Goal: Task Accomplishment & Management: Complete application form

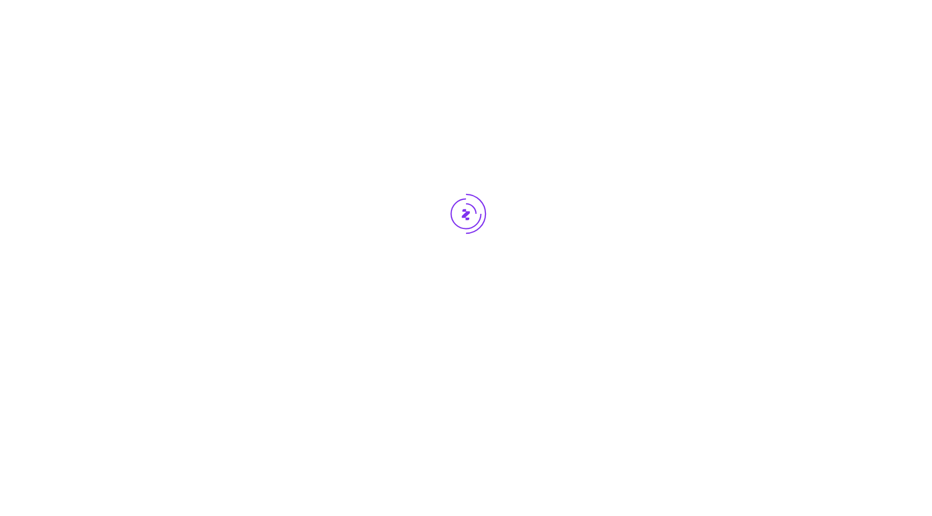
click at [231, 120] on div at bounding box center [466, 234] width 932 height 469
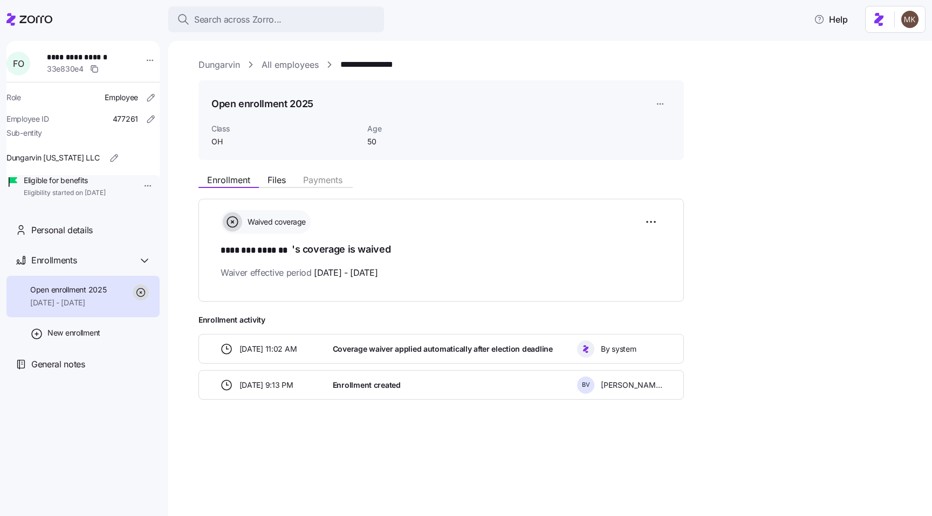
click at [39, 23] on icon at bounding box center [29, 19] width 46 height 13
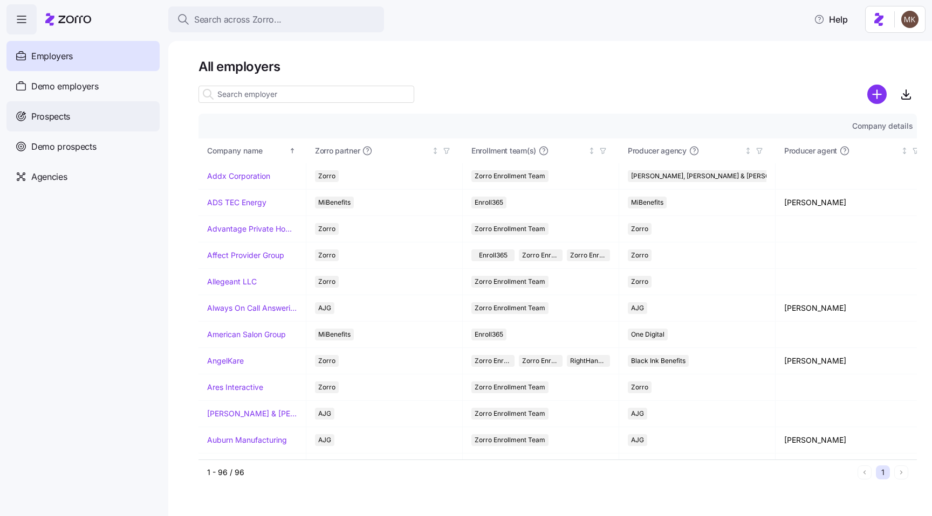
click at [41, 107] on div "Prospects" at bounding box center [82, 116] width 153 height 30
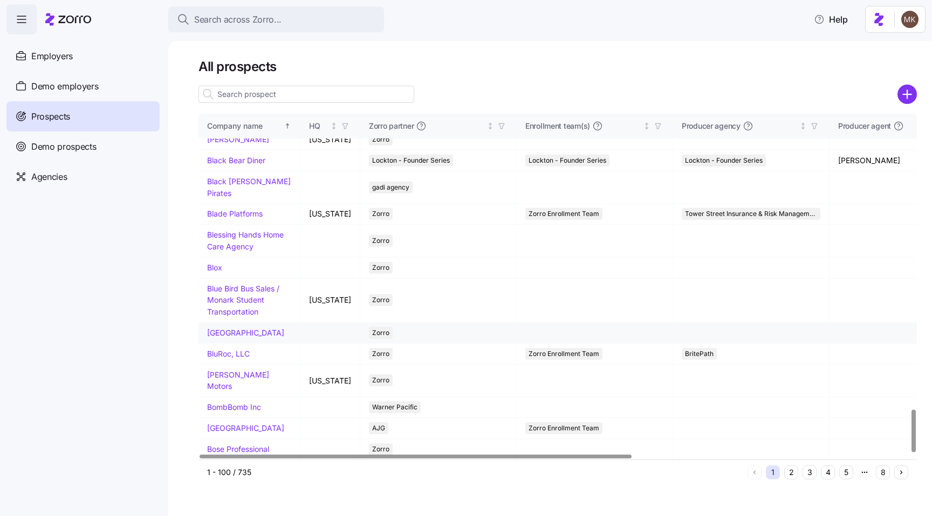
scroll to position [2382, 0]
click at [354, 95] on input at bounding box center [306, 94] width 216 height 17
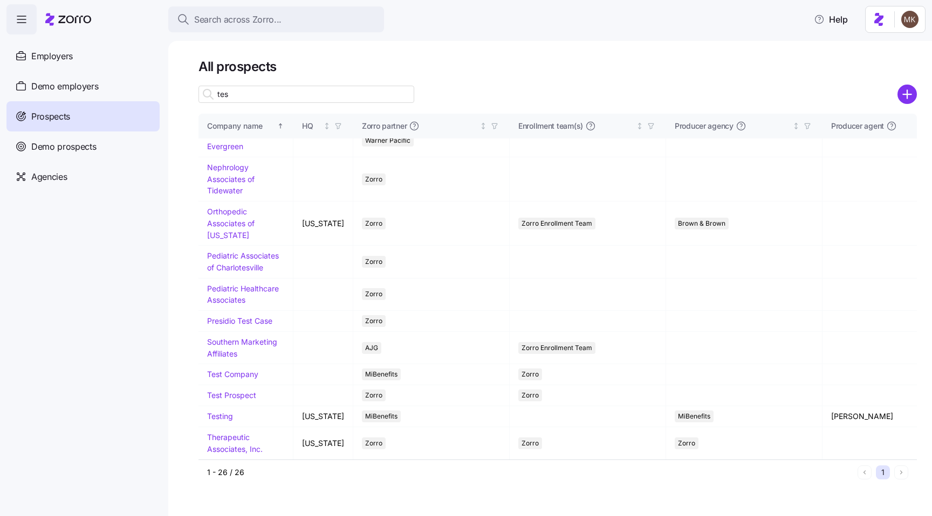
drag, startPoint x: 353, startPoint y: 96, endPoint x: 362, endPoint y: 88, distance: 12.2
click at [353, 96] on input "tes" at bounding box center [306, 94] width 216 height 17
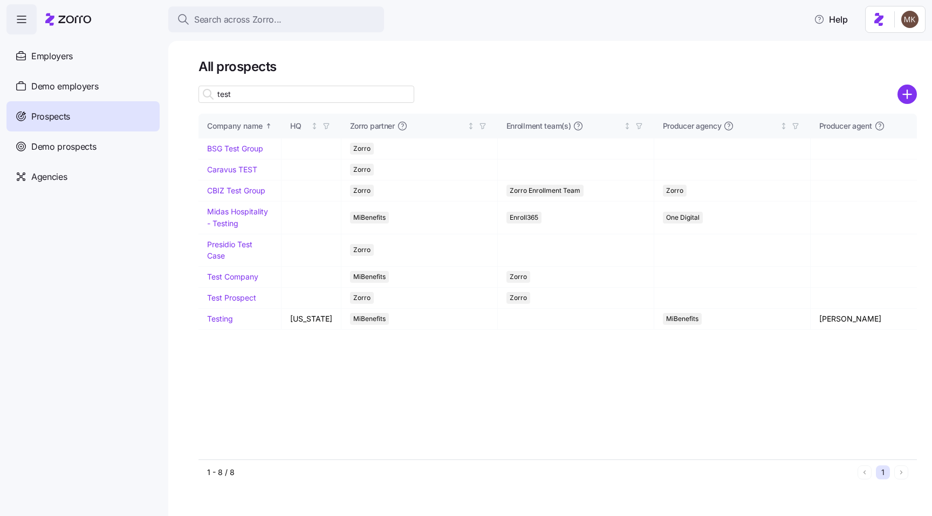
scroll to position [0, 0]
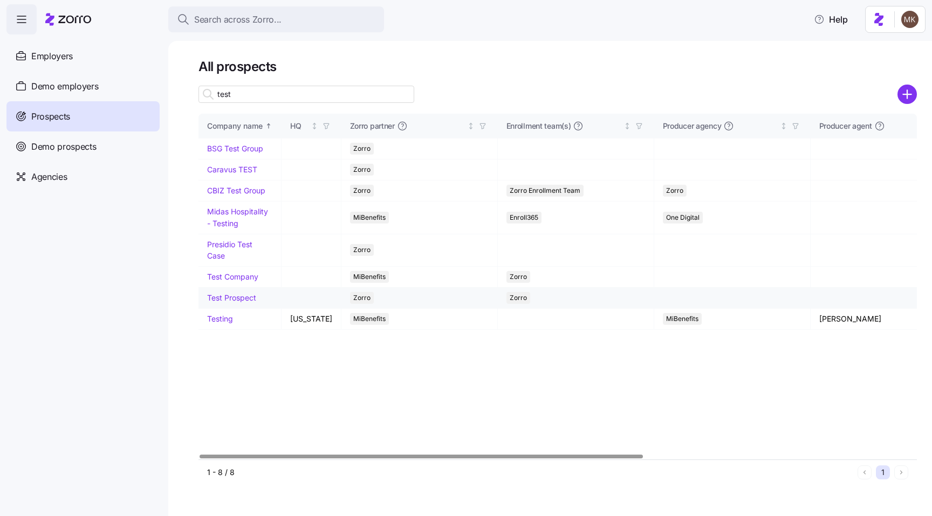
type input "test"
click at [240, 298] on link "Test Prospect" at bounding box center [231, 297] width 49 height 9
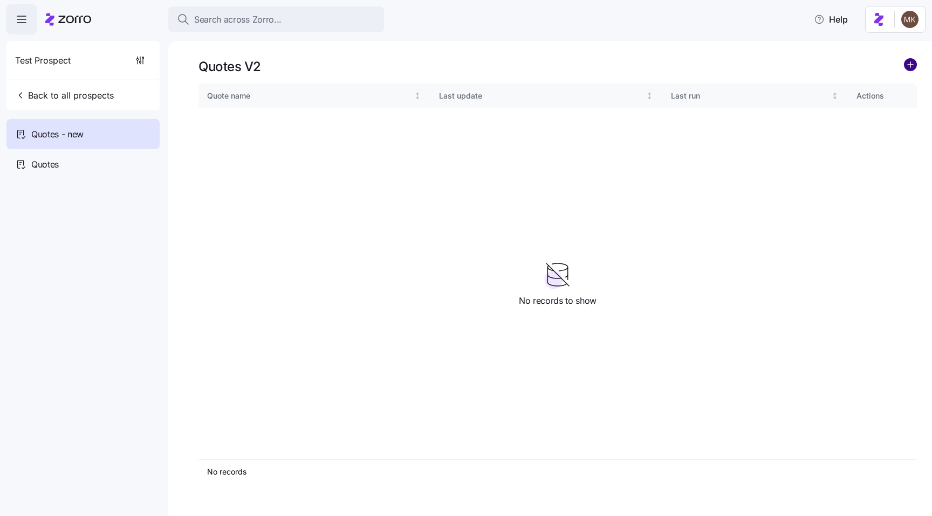
click at [908, 59] on circle "add icon" at bounding box center [910, 65] width 12 height 12
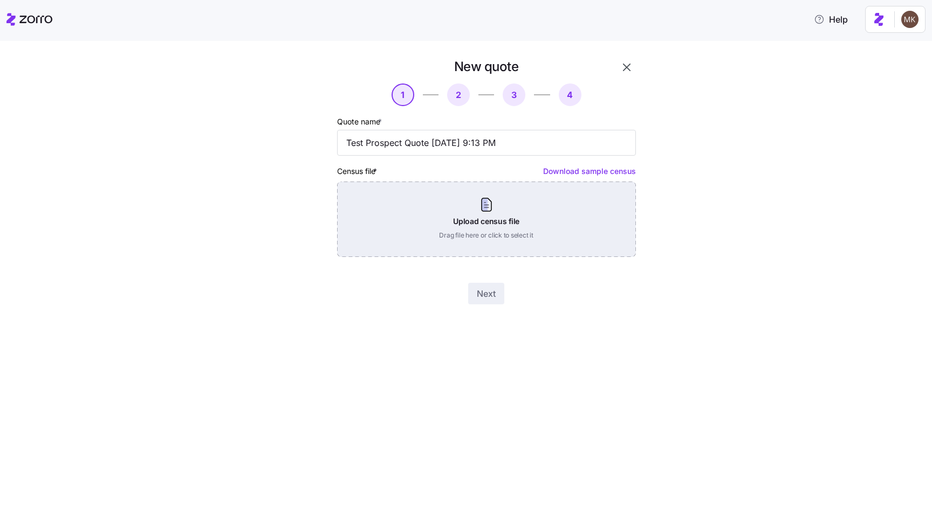
click at [588, 246] on div "Upload census file Drag file here or click to select it" at bounding box center [486, 219] width 299 height 75
click at [558, 221] on div "Upload census file Drag file here or click to select it" at bounding box center [486, 219] width 299 height 75
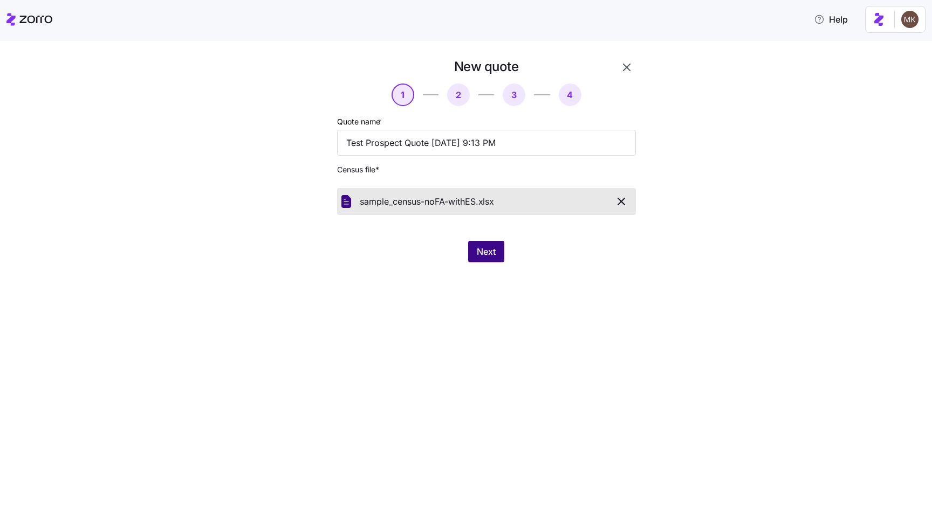
click at [488, 246] on span "Next" at bounding box center [486, 251] width 19 height 13
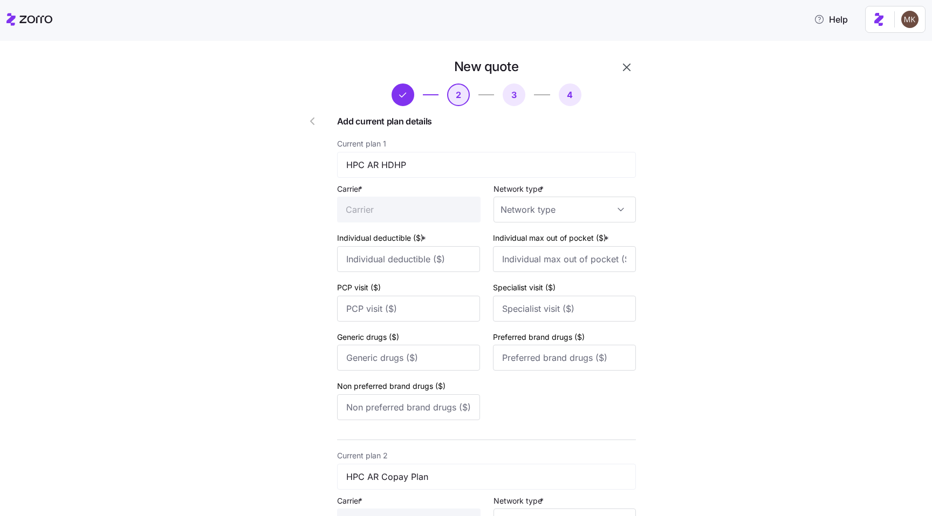
type input "HPC"
type input "1000"
type input "2000"
type input "40"
type input "60"
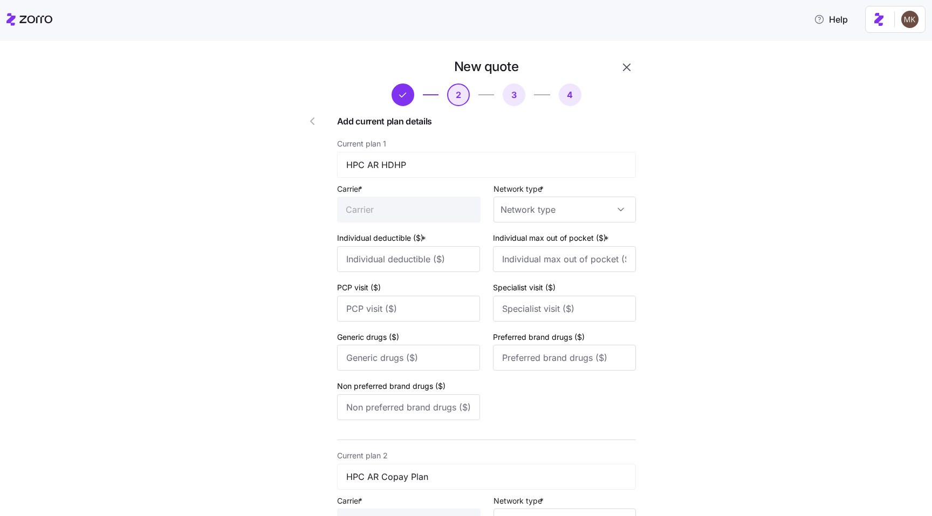
type input "10"
type input "40"
type input "50"
type input "HPC"
type input "3000"
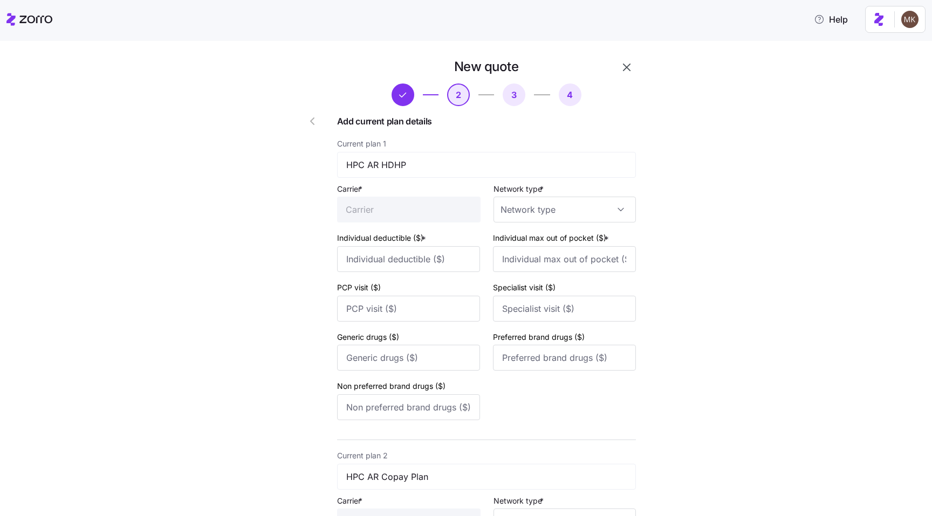
type input "5000"
type input "100"
type input "150"
type input "25"
type input "100"
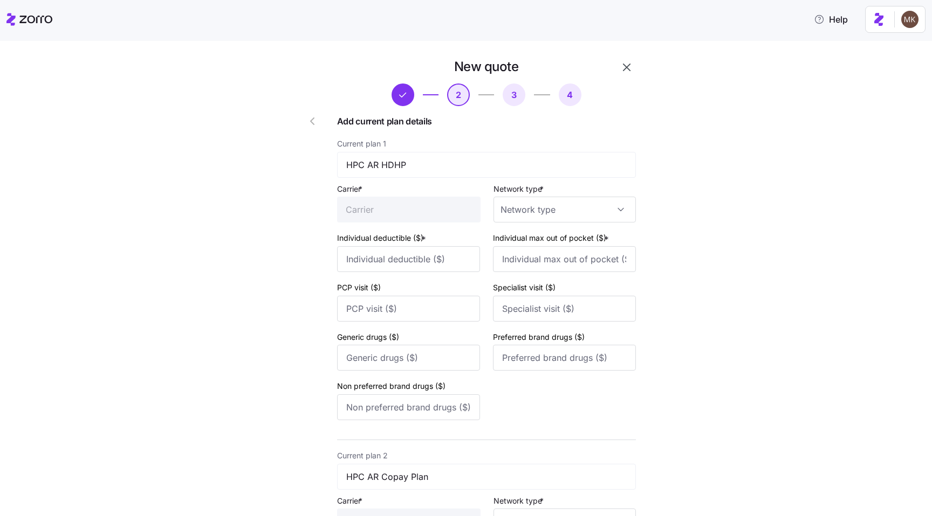
type input "125"
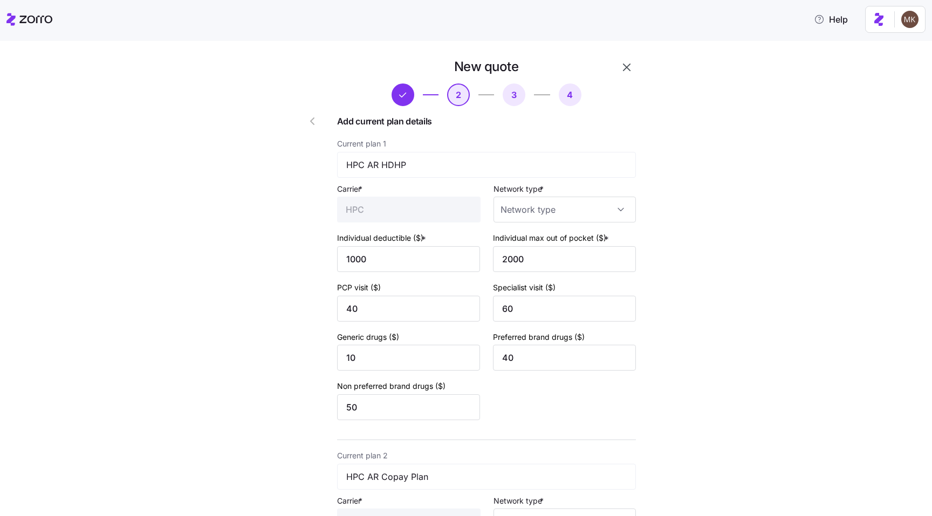
type input "HMO"
type input "PPO"
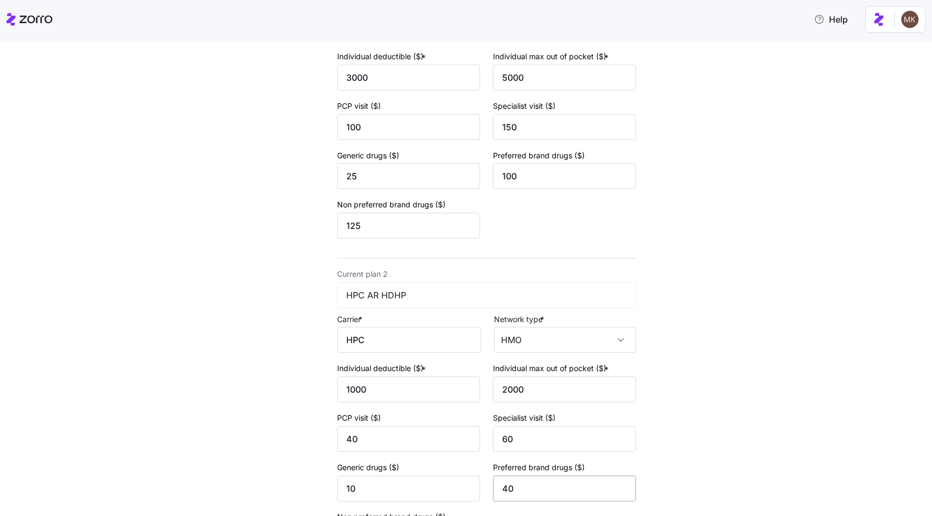
scroll to position [326, 0]
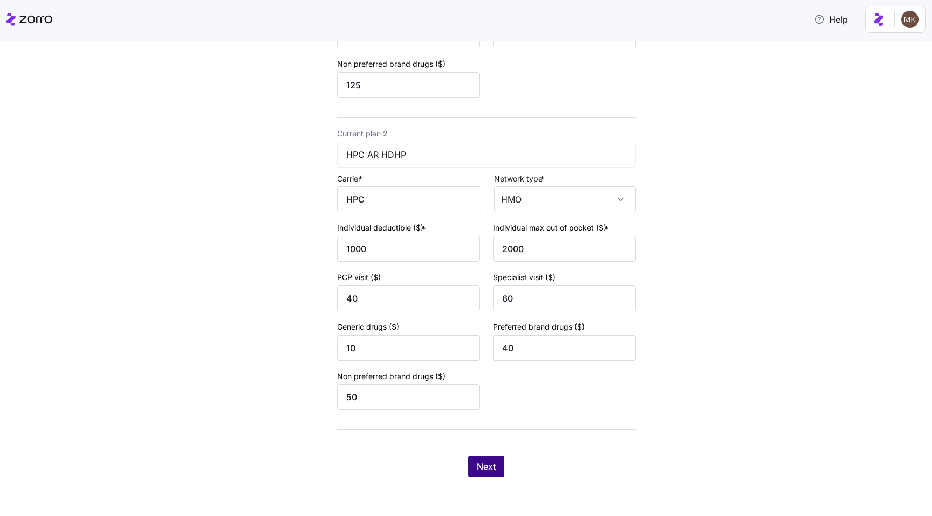
click at [484, 471] on span "Next" at bounding box center [486, 466] width 19 height 13
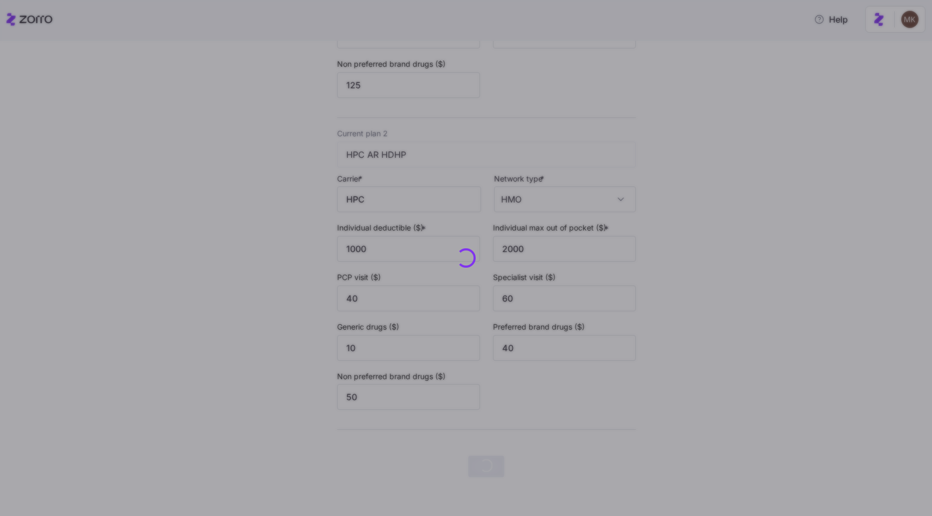
scroll to position [0, 0]
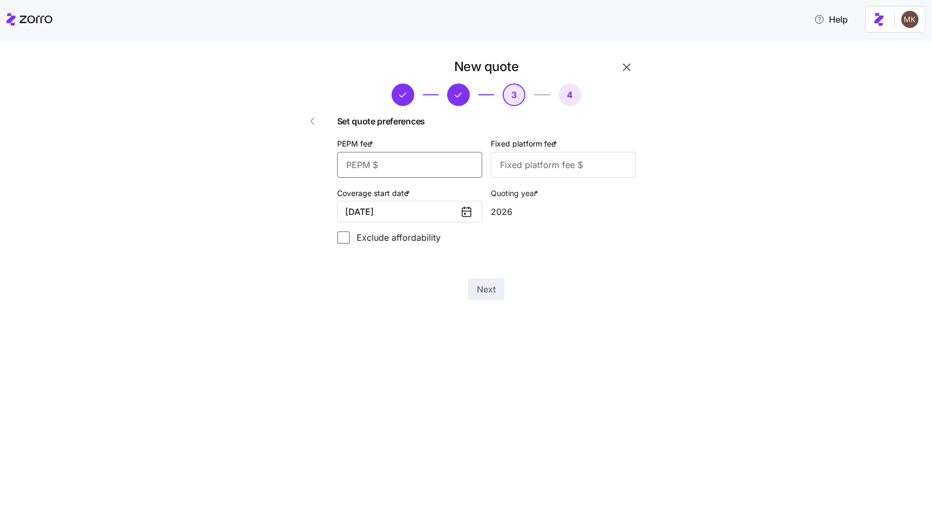
click at [444, 174] on input "PEPM fee *" at bounding box center [409, 165] width 145 height 26
type input "123"
click at [536, 170] on input "Fixed platform fee *" at bounding box center [563, 165] width 145 height 26
type input "123"
click at [494, 292] on span "Next" at bounding box center [486, 289] width 19 height 13
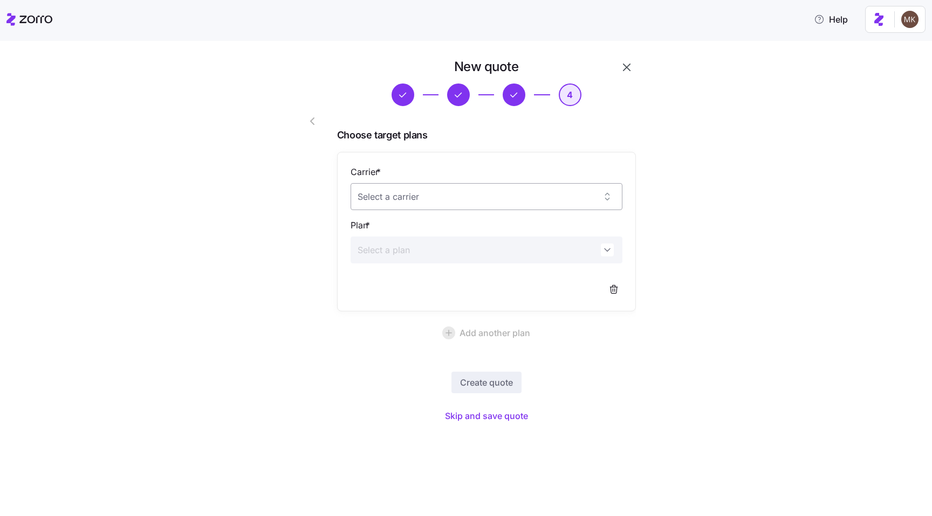
click at [454, 203] on input "Carrier *" at bounding box center [486, 196] width 272 height 27
click at [275, 239] on div at bounding box center [301, 242] width 61 height 376
click at [480, 414] on span "Skip and save quote" at bounding box center [486, 416] width 83 height 13
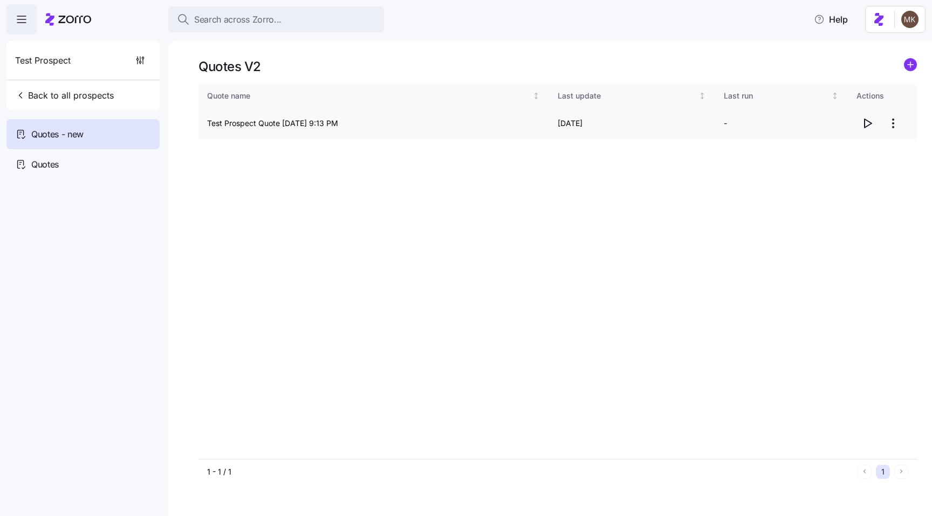
click at [862, 124] on icon "button" at bounding box center [866, 123] width 13 height 13
click at [873, 124] on icon "button" at bounding box center [866, 123] width 13 height 13
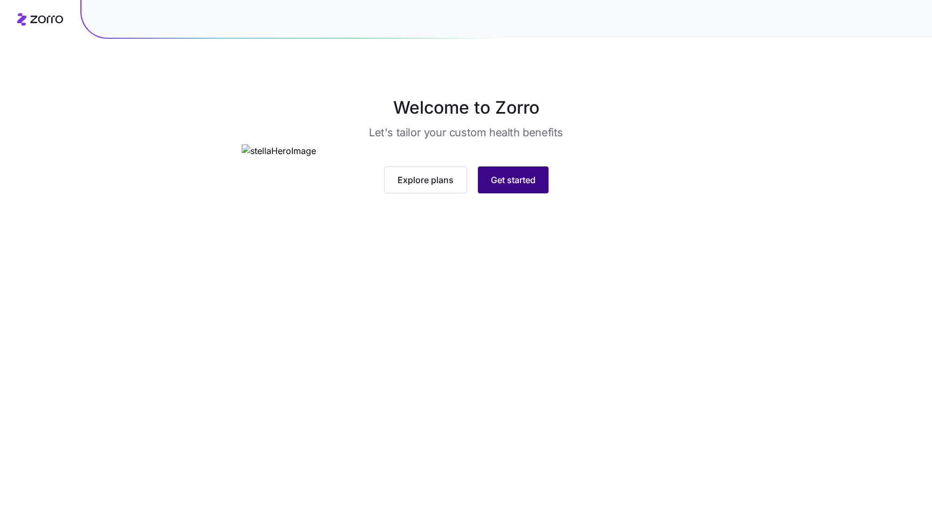
click at [321, 194] on button "Get started" at bounding box center [513, 180] width 71 height 27
click at [504, 187] on span "Get started" at bounding box center [513, 180] width 45 height 13
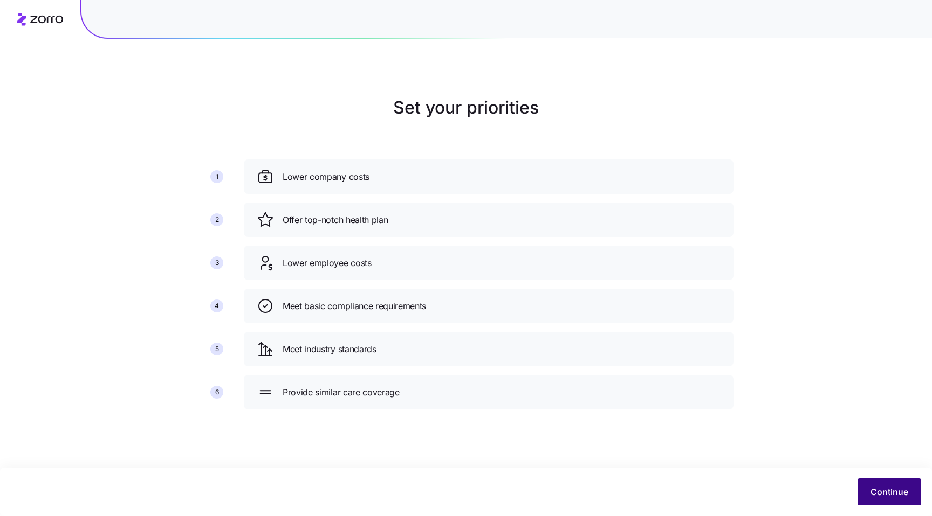
click at [884, 482] on button "Continue" at bounding box center [889, 492] width 64 height 27
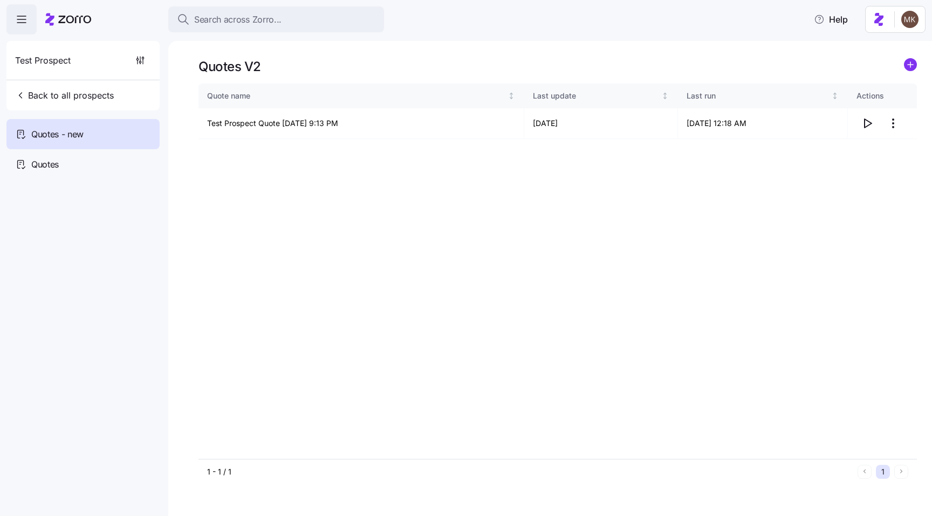
click at [596, 261] on div "Quote name Last update Last run Actions Test Prospect Quote [DATE] 9:13 PM 09/3…" at bounding box center [557, 272] width 718 height 376
